Goal: Navigation & Orientation: Find specific page/section

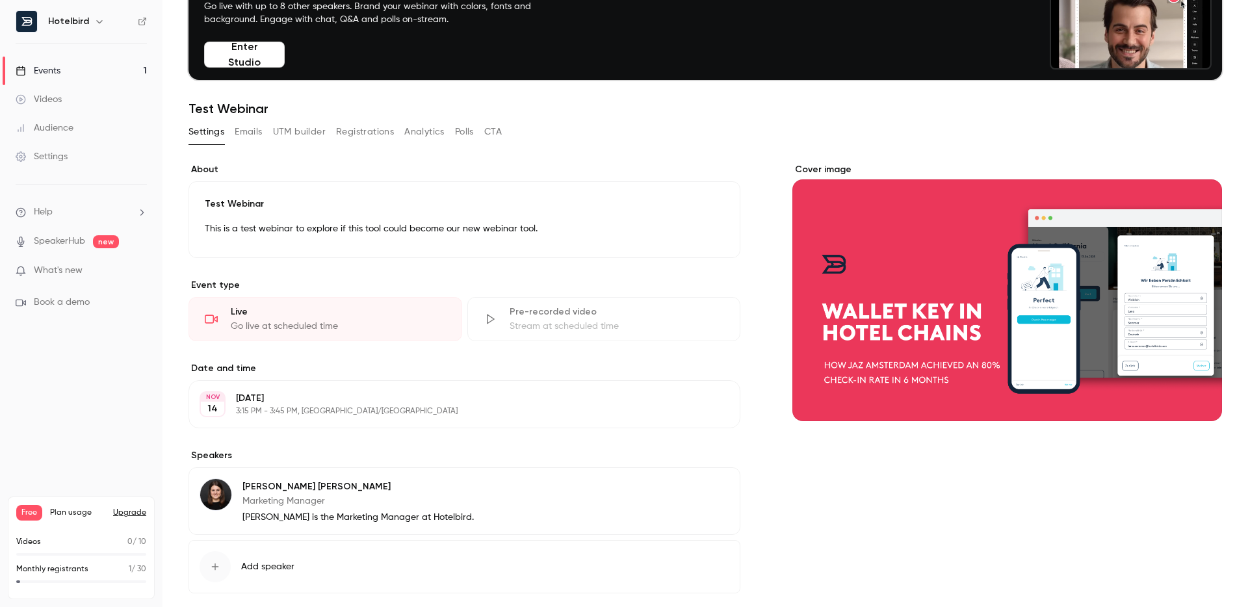
scroll to position [114, 0]
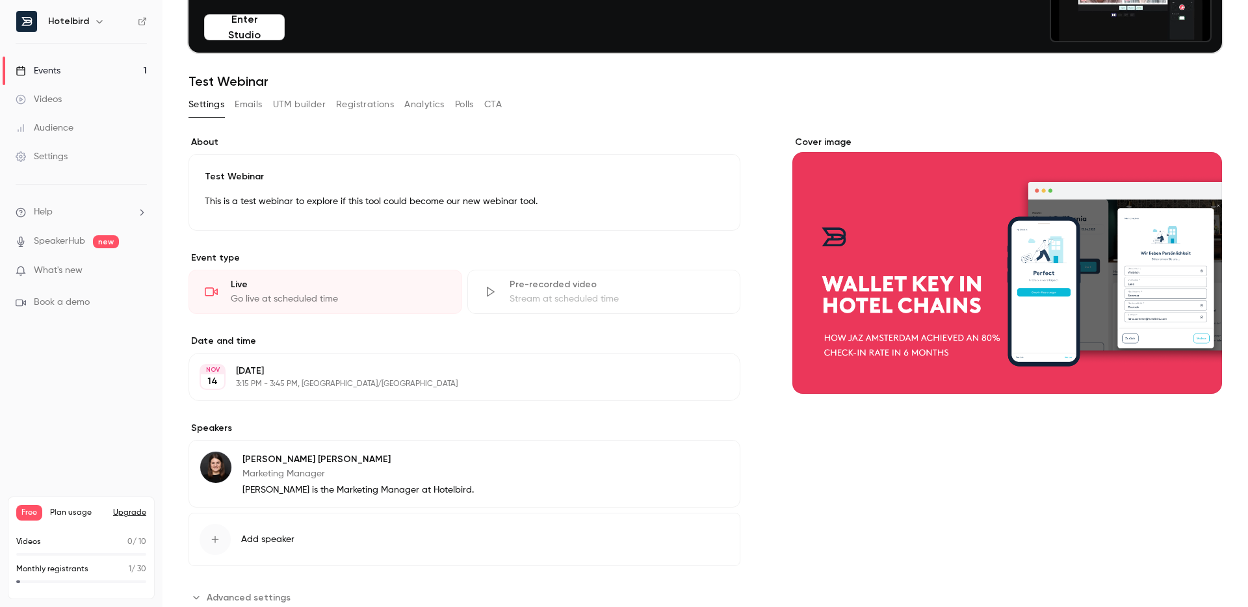
click at [414, 99] on button "Analytics" at bounding box center [424, 104] width 40 height 21
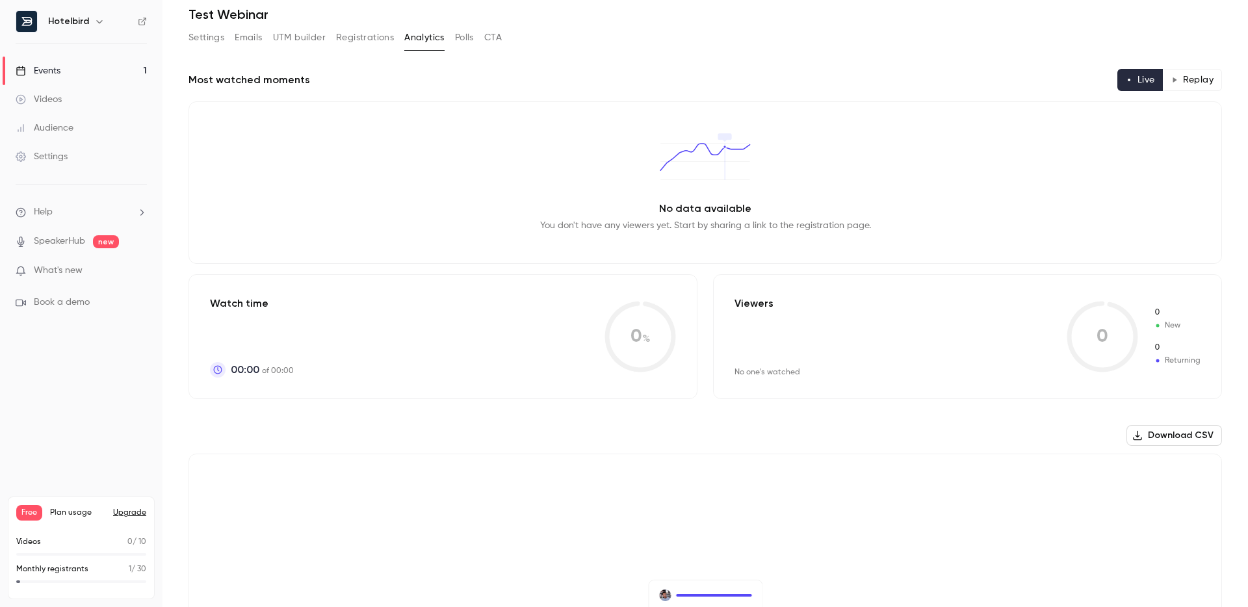
scroll to position [183, 0]
click at [250, 40] on button "Emails" at bounding box center [248, 35] width 27 height 21
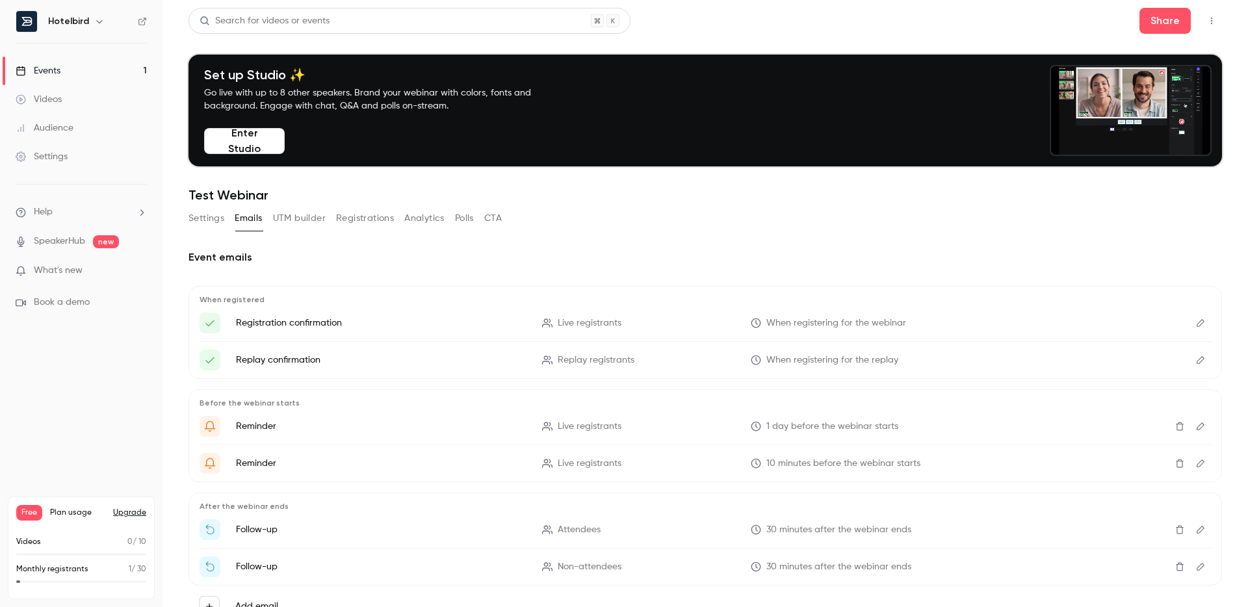
scroll to position [54, 0]
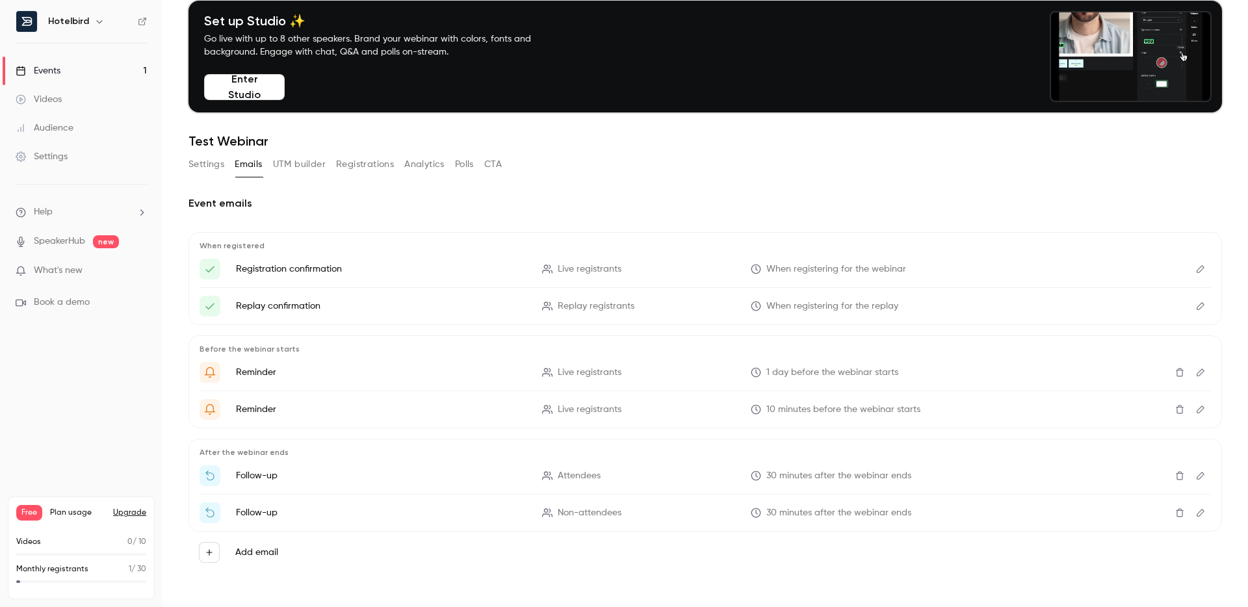
click at [305, 163] on button "UTM builder" at bounding box center [299, 164] width 53 height 21
